Goal: Task Accomplishment & Management: Use online tool/utility

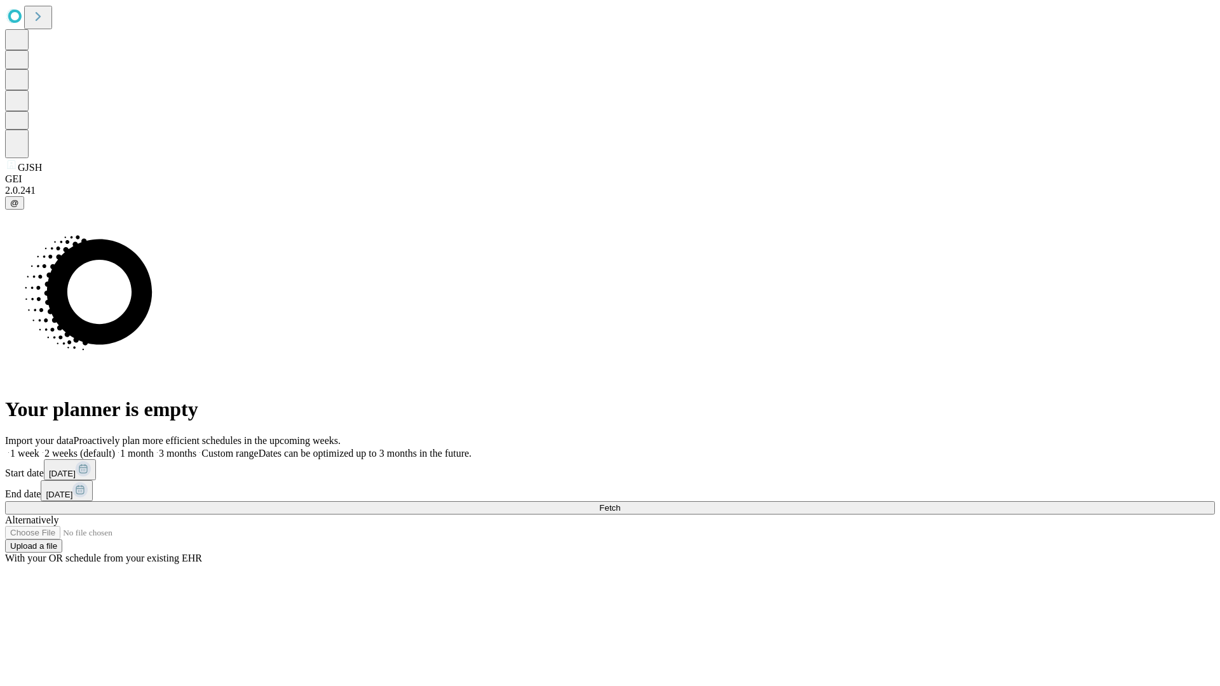
click at [620, 503] on span "Fetch" at bounding box center [609, 508] width 21 height 10
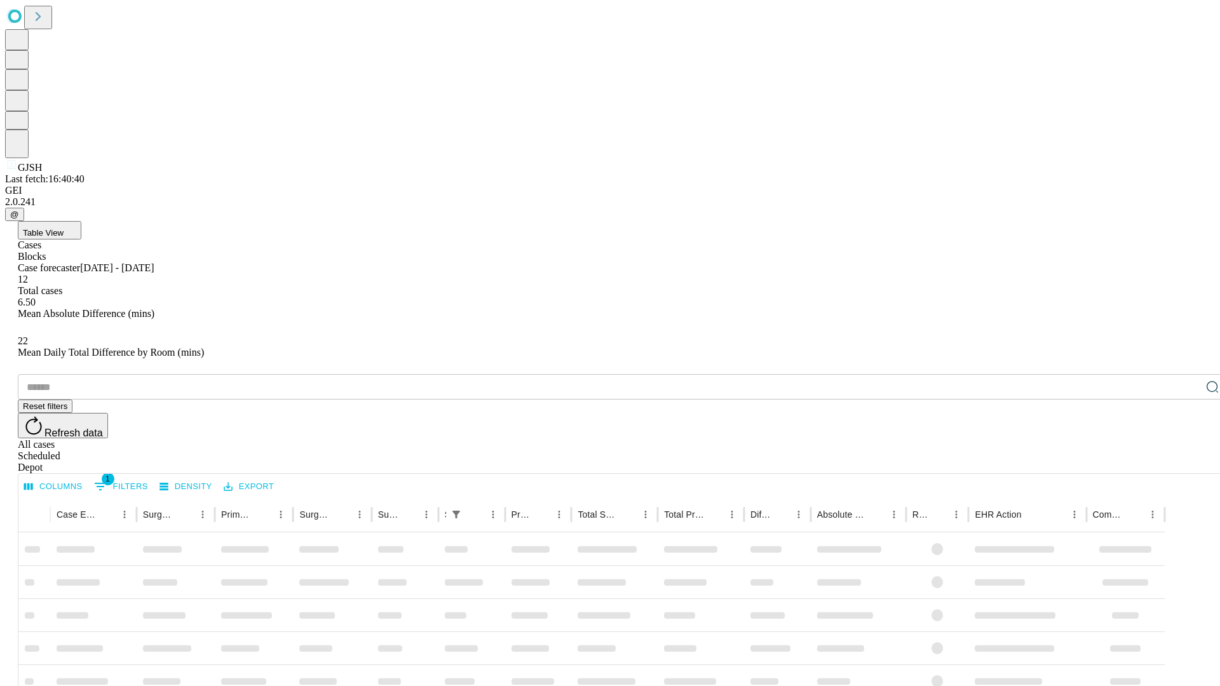
click at [1187, 462] on div "Depot" at bounding box center [623, 467] width 1210 height 11
